Goal: Navigation & Orientation: Find specific page/section

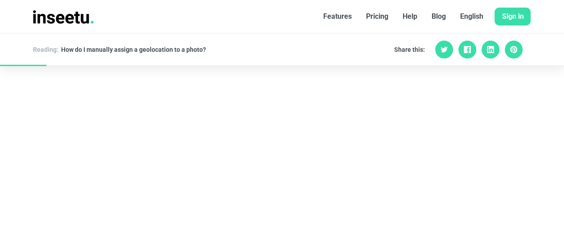
scroll to position [568, 0]
click at [511, 10] on link "Sign in" at bounding box center [512, 17] width 36 height 18
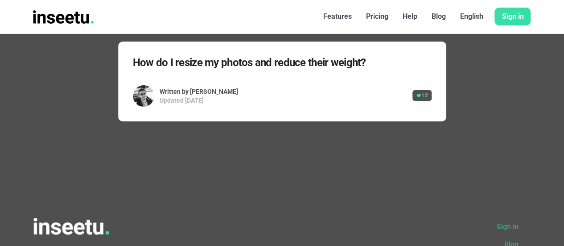
scroll to position [3449, 0]
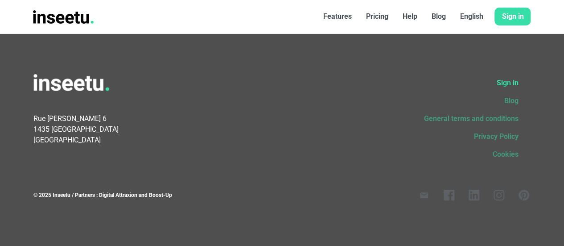
click at [507, 85] on link "Sign in" at bounding box center [428, 83] width 196 height 18
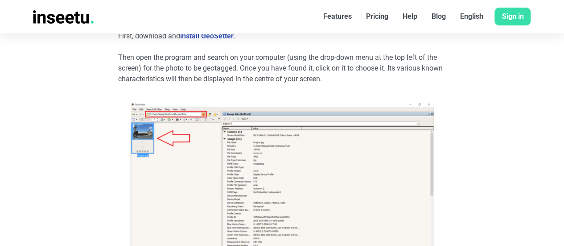
scroll to position [1613, 0]
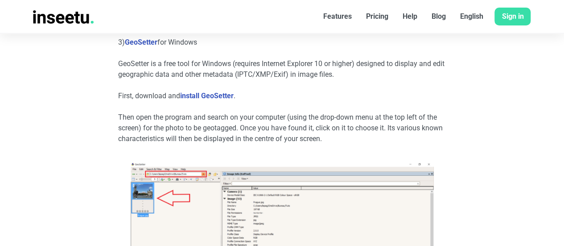
click at [379, 18] on font "Pricing" at bounding box center [377, 16] width 22 height 8
